Goal: Navigation & Orientation: Find specific page/section

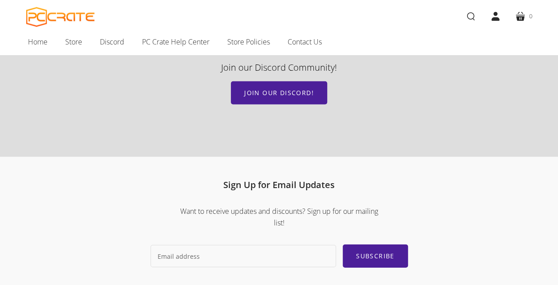
scroll to position [1192, 0]
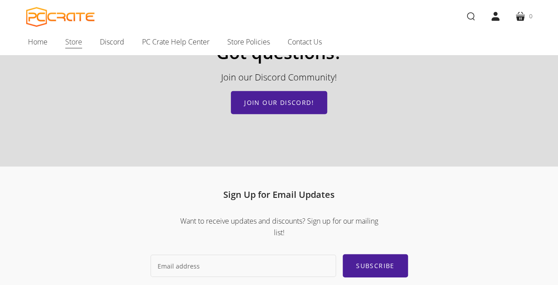
click at [73, 46] on span "Store" at bounding box center [73, 42] width 17 height 12
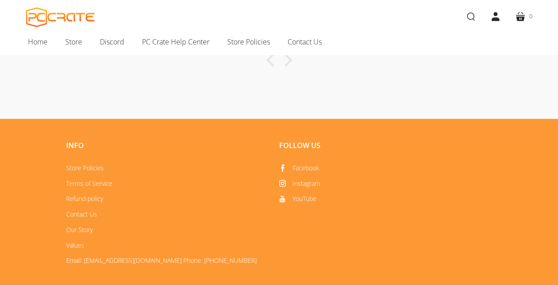
scroll to position [533, 0]
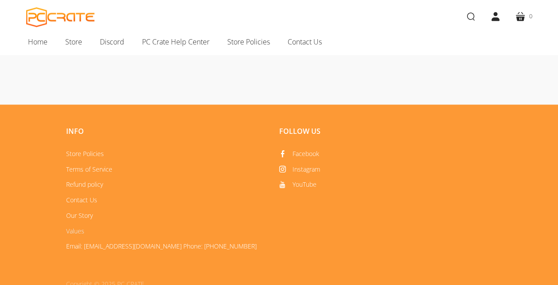
click at [68, 230] on link "Values" at bounding box center [75, 230] width 18 height 8
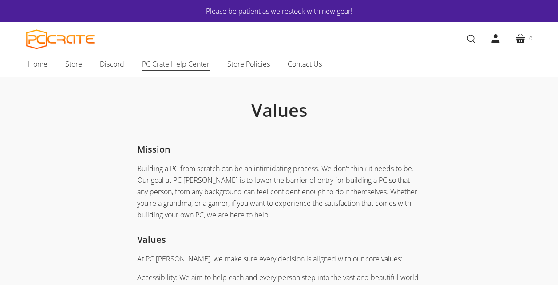
click at [158, 62] on span "PC Crate Help Center" at bounding box center [175, 64] width 67 height 12
